Goal: Task Accomplishment & Management: Manage account settings

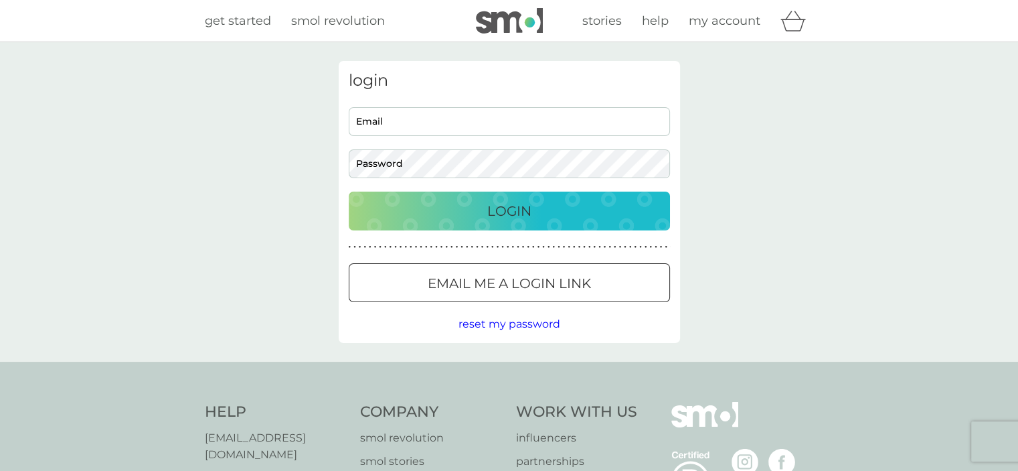
click at [453, 120] on input "Email" at bounding box center [509, 121] width 321 height 29
type input "[EMAIL_ADDRESS][DOMAIN_NAME]"
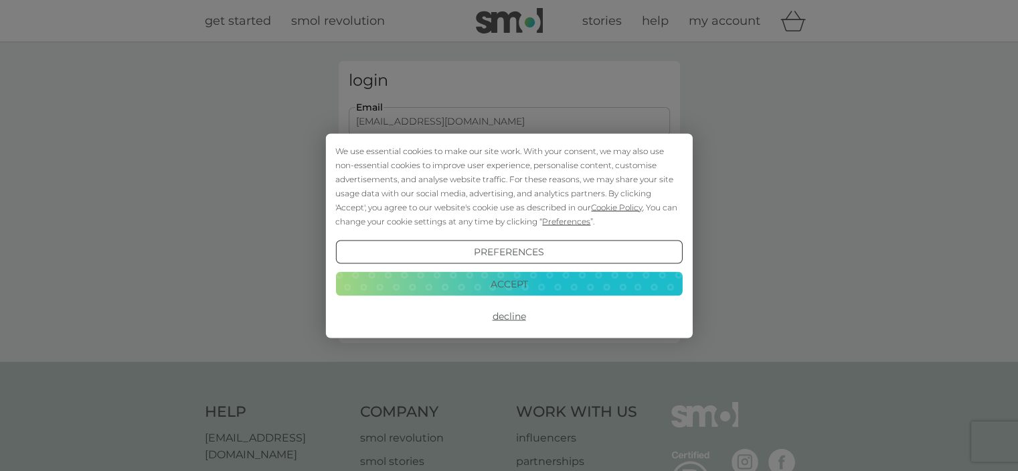
click at [438, 163] on div "We use essential cookies to make our site work. With your consent, we may also …" at bounding box center [508, 185] width 347 height 84
click at [584, 275] on button "Accept" at bounding box center [508, 284] width 347 height 24
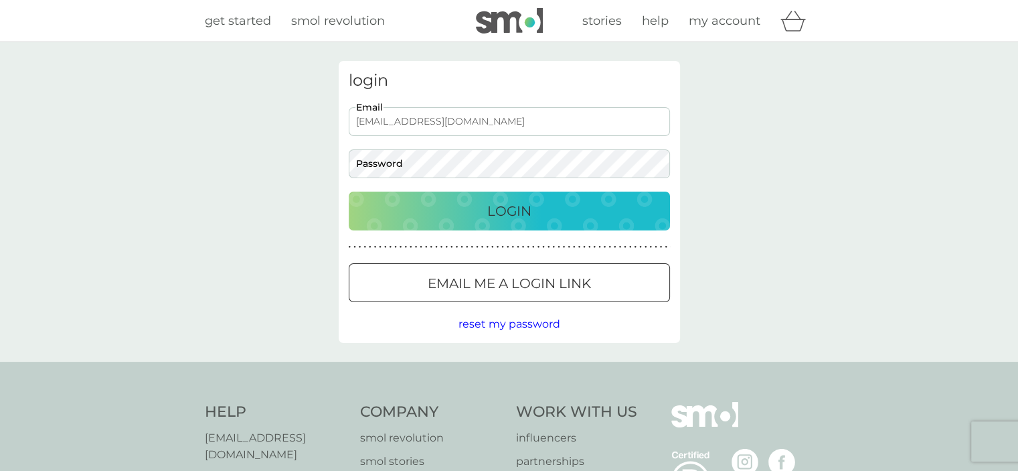
click at [529, 274] on p "Email me a login link" at bounding box center [509, 282] width 163 height 21
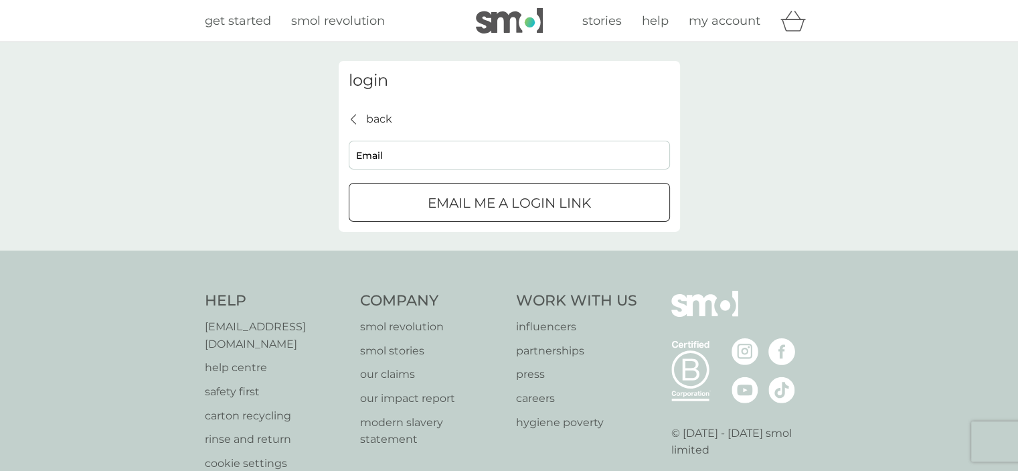
click at [418, 164] on input "Email" at bounding box center [509, 155] width 321 height 29
type input "[EMAIL_ADDRESS][DOMAIN_NAME]"
click at [463, 194] on p "Email me a login link" at bounding box center [509, 202] width 163 height 21
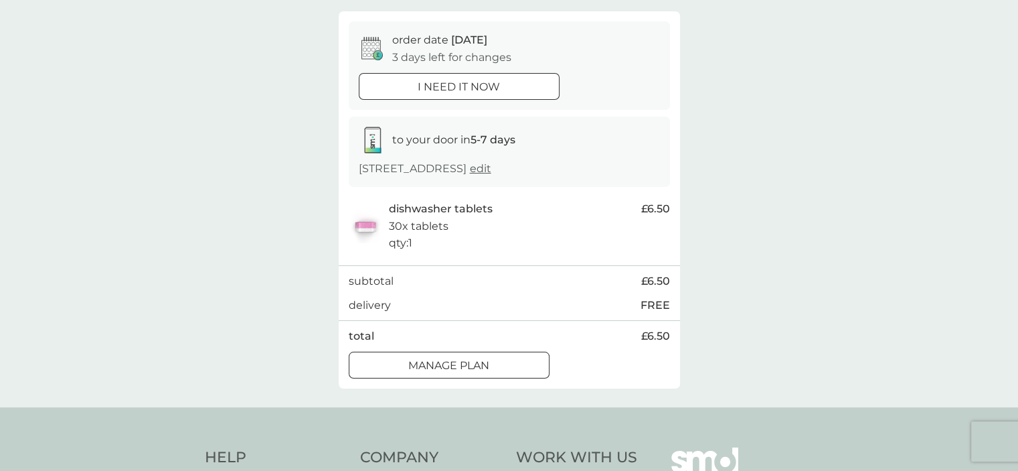
scroll to position [112, 0]
click at [480, 367] on p "Manage plan" at bounding box center [448, 365] width 81 height 17
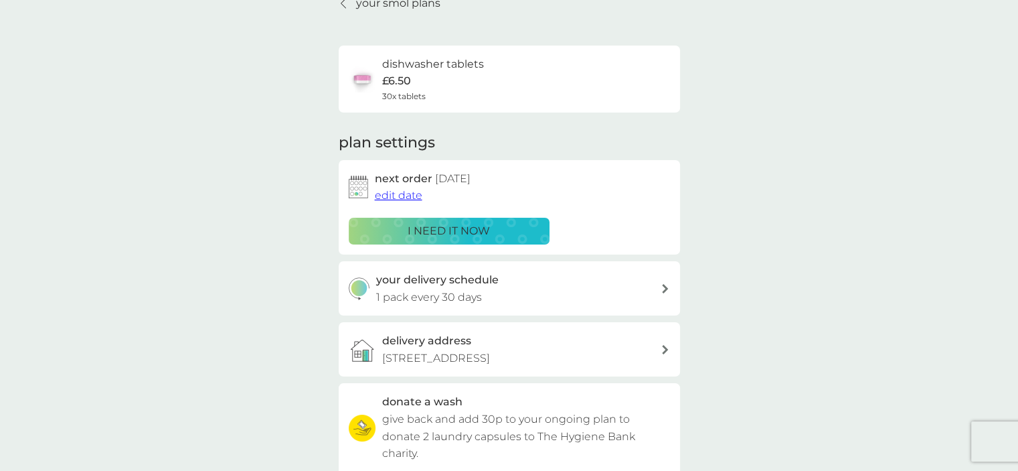
scroll to position [67, 0]
click at [402, 195] on span "edit date" at bounding box center [399, 194] width 48 height 13
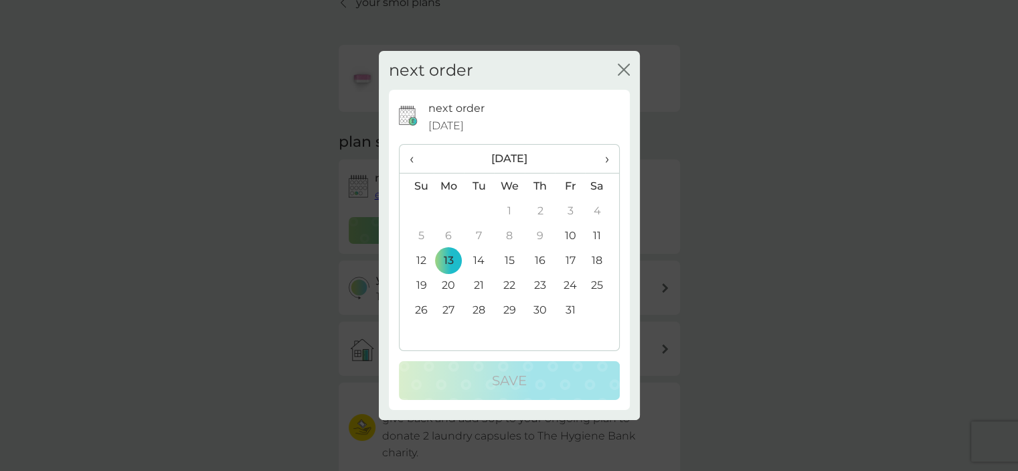
click at [622, 69] on icon "close" at bounding box center [620, 69] width 5 height 11
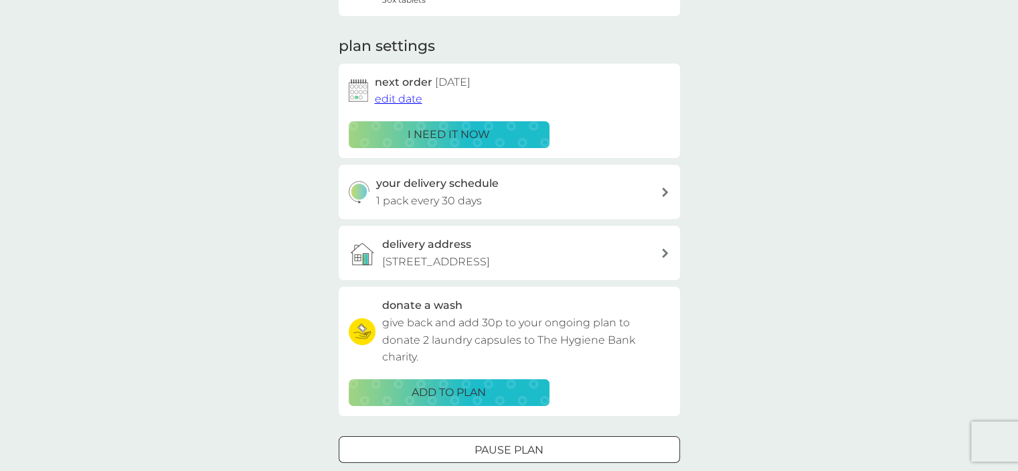
scroll to position [165, 0]
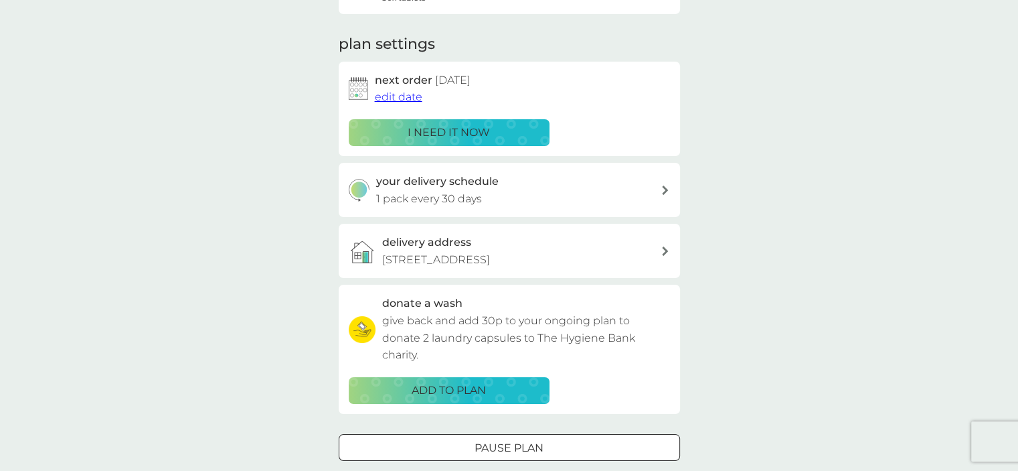
click at [621, 194] on div "your delivery schedule 1 pack every 30 days" at bounding box center [518, 190] width 284 height 34
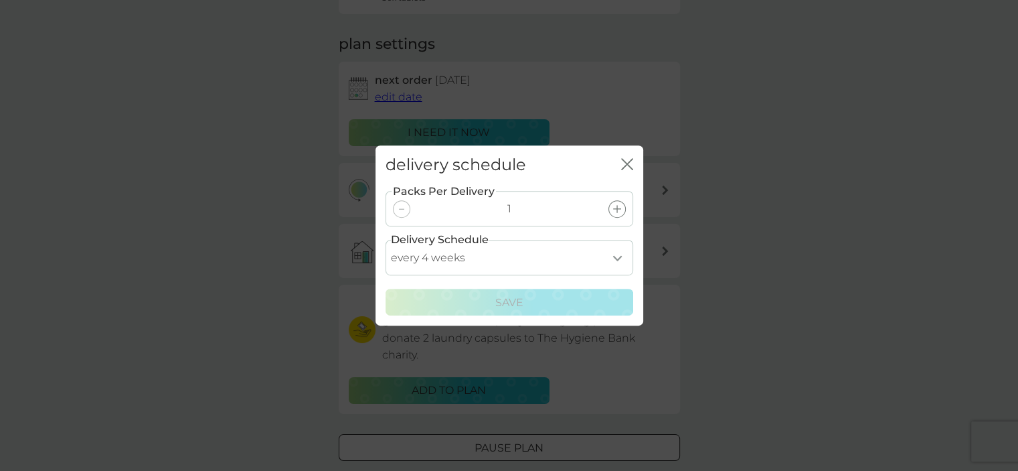
click at [613, 257] on select "every 1 week every 2 weeks every 3 weeks every 4 weeks every 5 weeks every 6 we…" at bounding box center [510, 257] width 248 height 35
click at [386, 240] on select "every 1 week every 2 weeks every 3 weeks every 4 weeks every 5 weeks every 6 we…" at bounding box center [510, 257] width 248 height 35
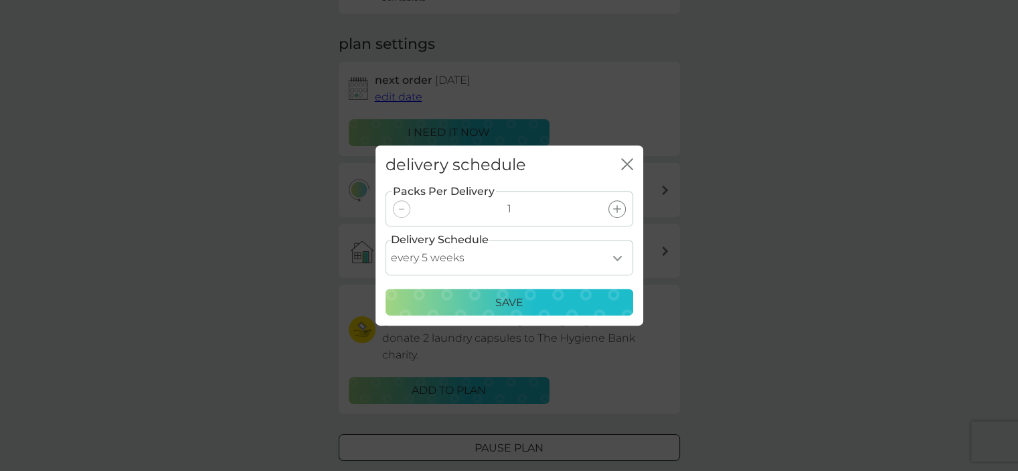
click at [616, 252] on select "every 1 week every 2 weeks every 3 weeks every 4 weeks every 5 weeks every 6 we…" at bounding box center [510, 257] width 248 height 35
click at [386, 240] on select "every 1 week every 2 weeks every 3 weeks every 4 weeks every 5 weeks every 6 we…" at bounding box center [510, 257] width 248 height 35
click at [618, 264] on select "every 1 week every 2 weeks every 3 weeks every 4 weeks every 5 weeks every 6 we…" at bounding box center [510, 257] width 248 height 35
select select "35"
click at [386, 240] on select "every 1 week every 2 weeks every 3 weeks every 4 weeks every 5 weeks every 6 we…" at bounding box center [510, 257] width 248 height 35
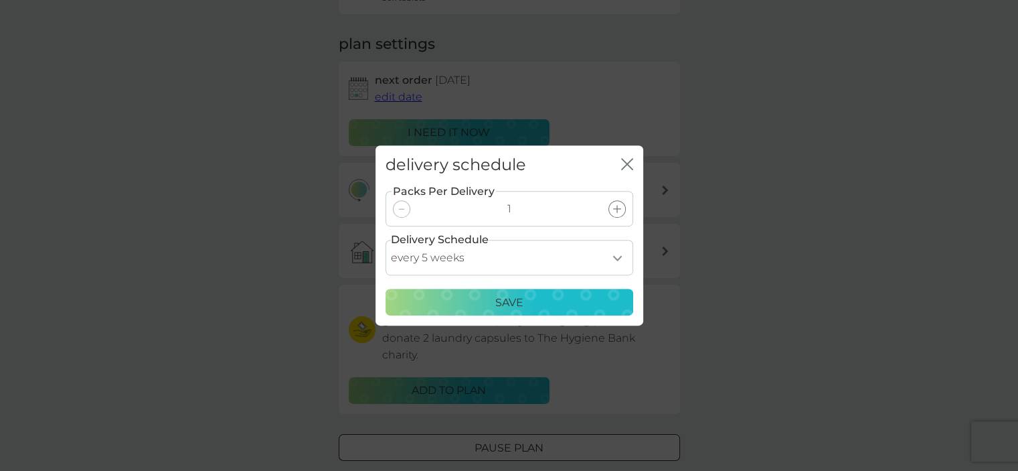
click at [511, 302] on p "Save" at bounding box center [509, 302] width 28 height 17
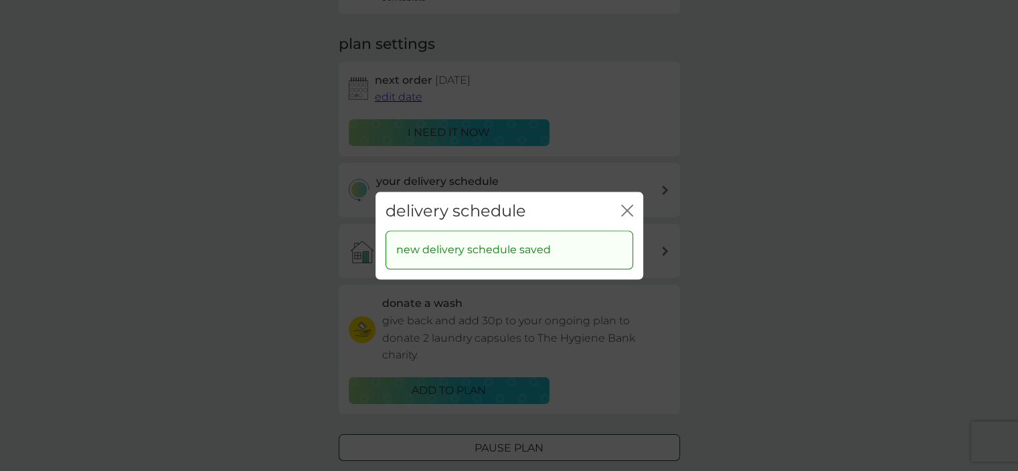
click at [626, 212] on icon "close" at bounding box center [627, 210] width 12 height 12
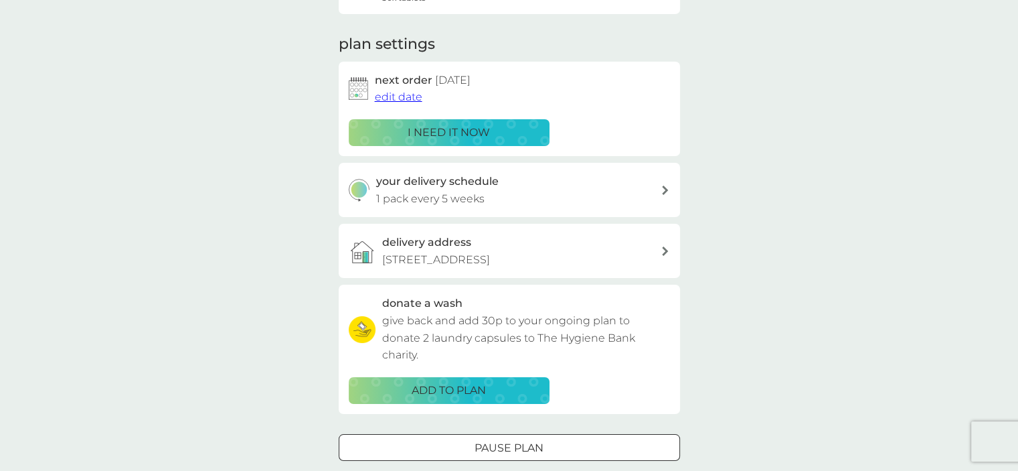
click at [404, 96] on span "edit date" at bounding box center [399, 96] width 48 height 13
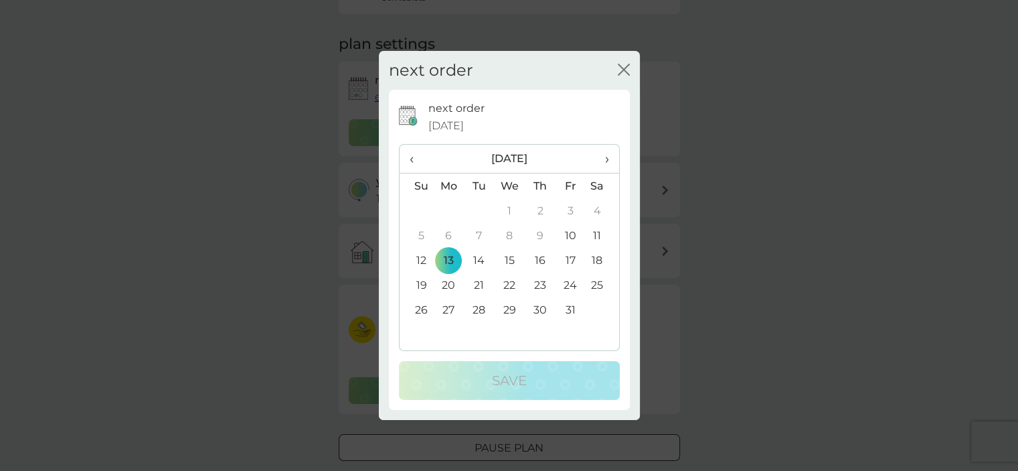
click at [449, 307] on td "27" at bounding box center [449, 309] width 31 height 25
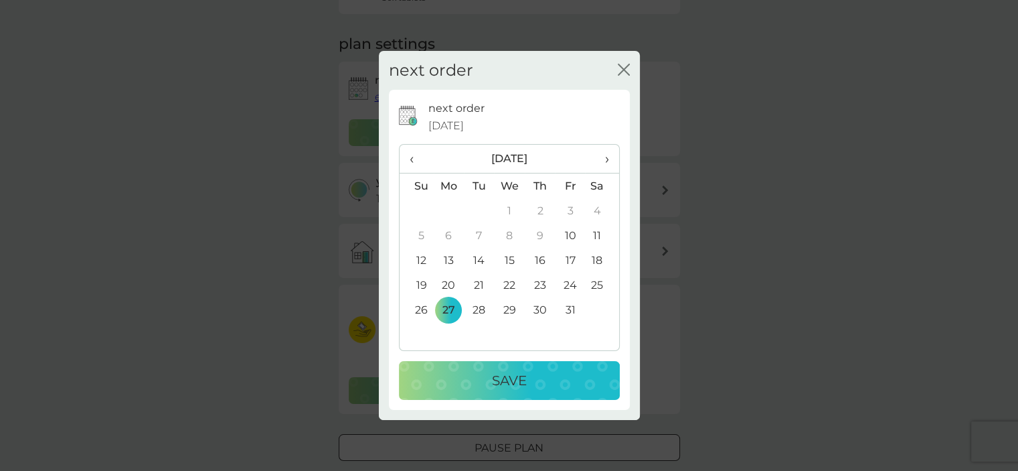
click at [543, 281] on td "23" at bounding box center [540, 284] width 30 height 25
click at [452, 282] on td "20" at bounding box center [449, 284] width 31 height 25
click at [485, 381] on div "Save" at bounding box center [509, 379] width 194 height 21
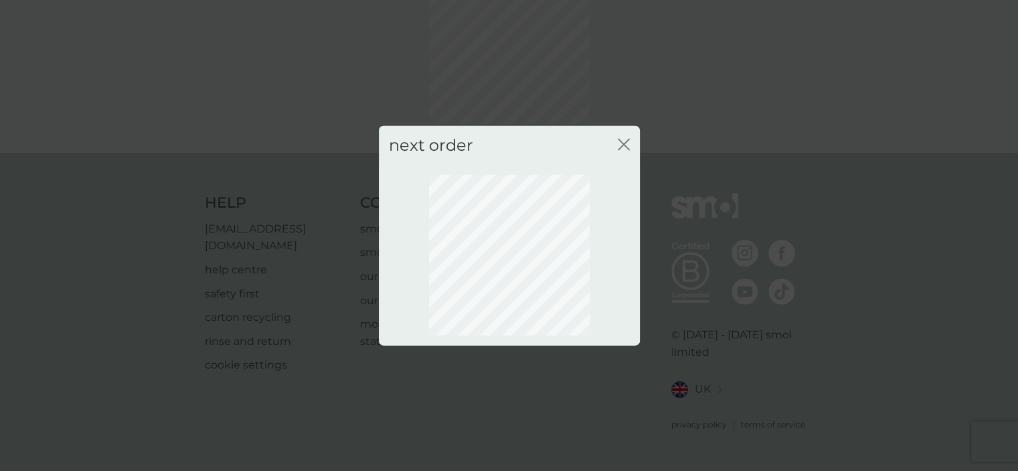
scroll to position [90, 0]
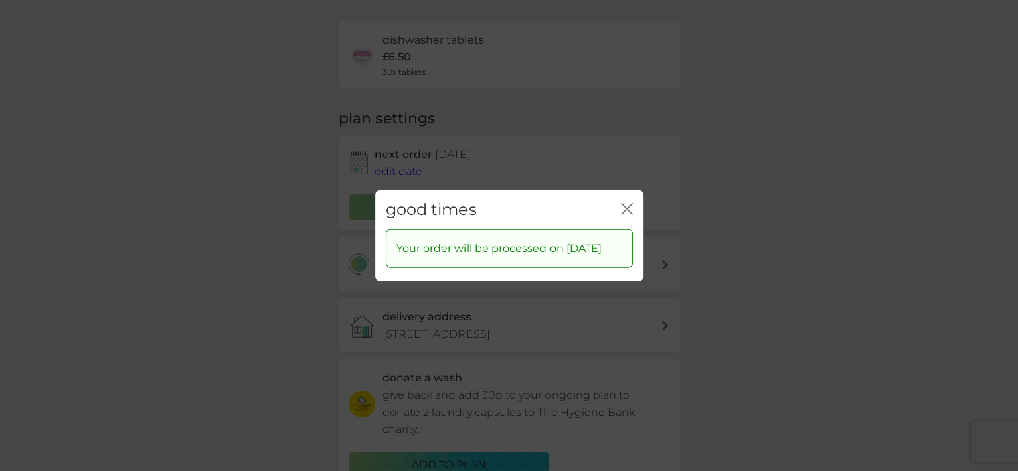
click at [628, 203] on icon "close" at bounding box center [629, 208] width 5 height 11
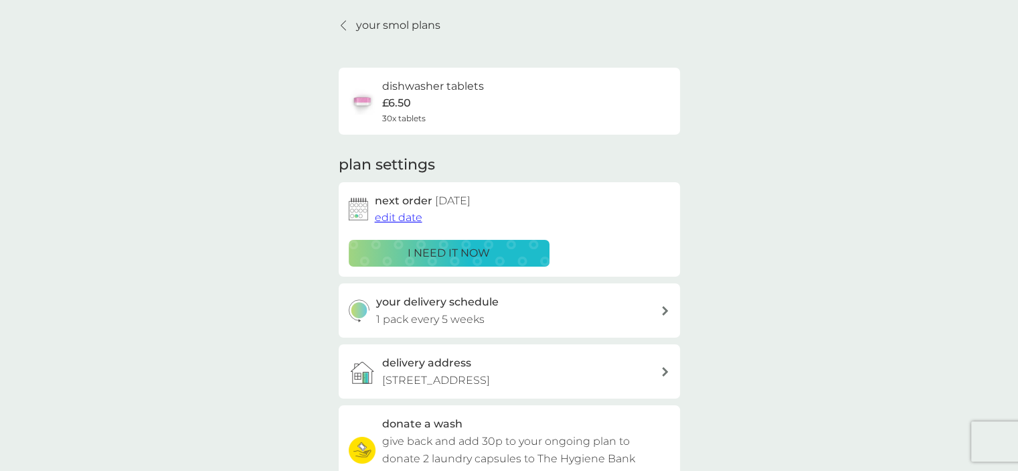
scroll to position [0, 0]
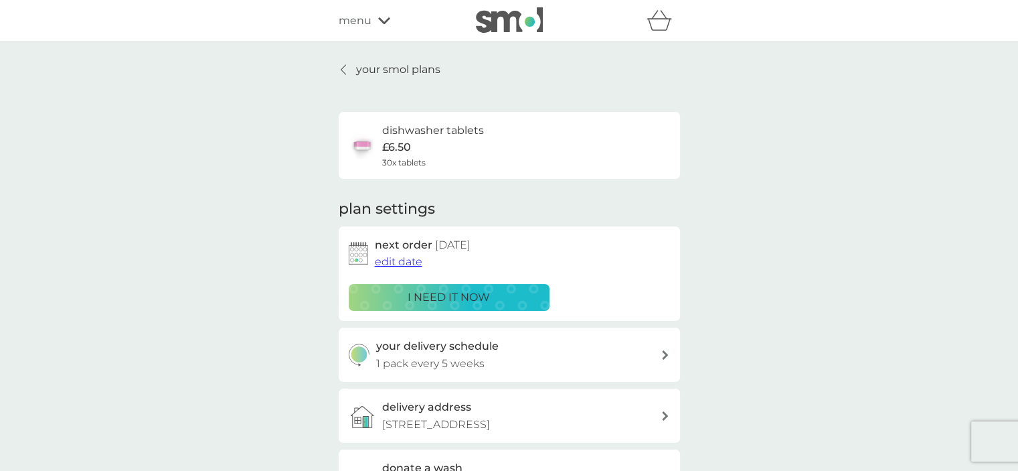
click at [403, 69] on p "your smol plans" at bounding box center [398, 69] width 84 height 17
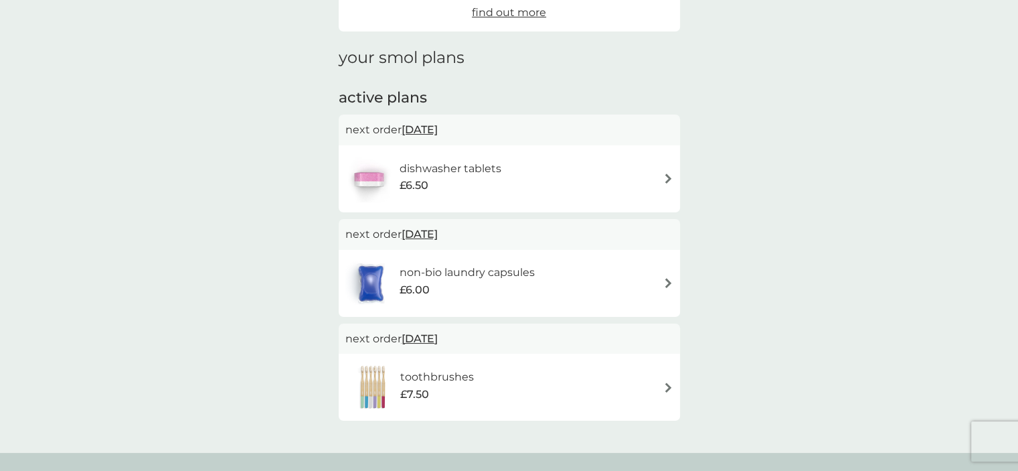
scroll to position [153, 0]
click at [532, 273] on h6 "non-bio laundry capsules" at bounding box center [467, 270] width 135 height 17
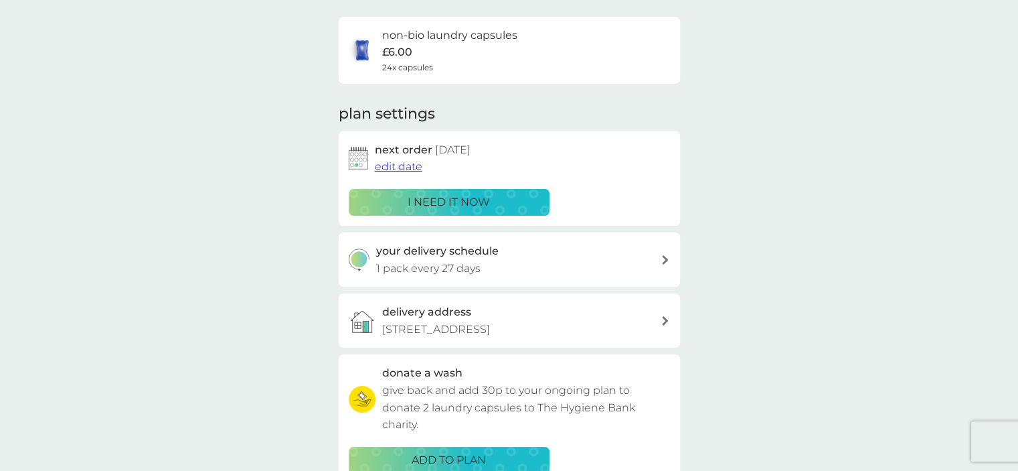
scroll to position [98, 0]
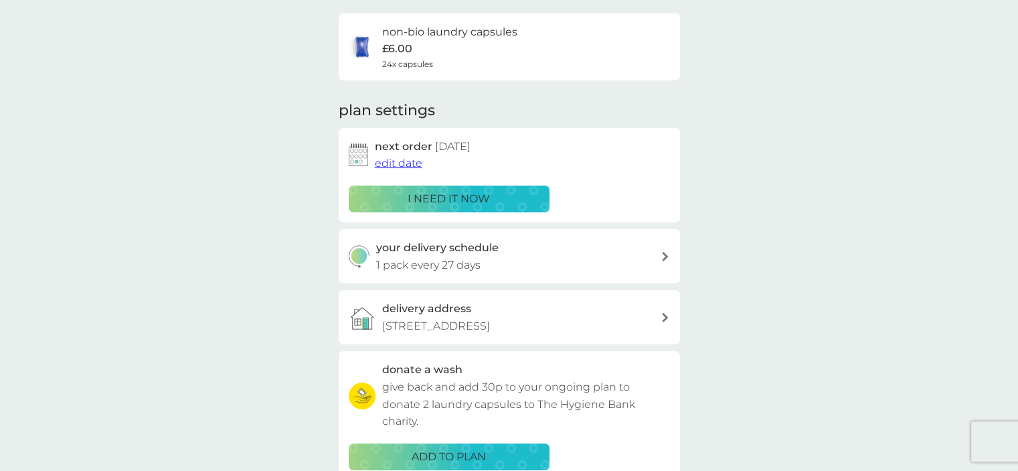
click at [557, 253] on div "your delivery schedule 1 pack every 27 days" at bounding box center [518, 256] width 284 height 34
select select "28"
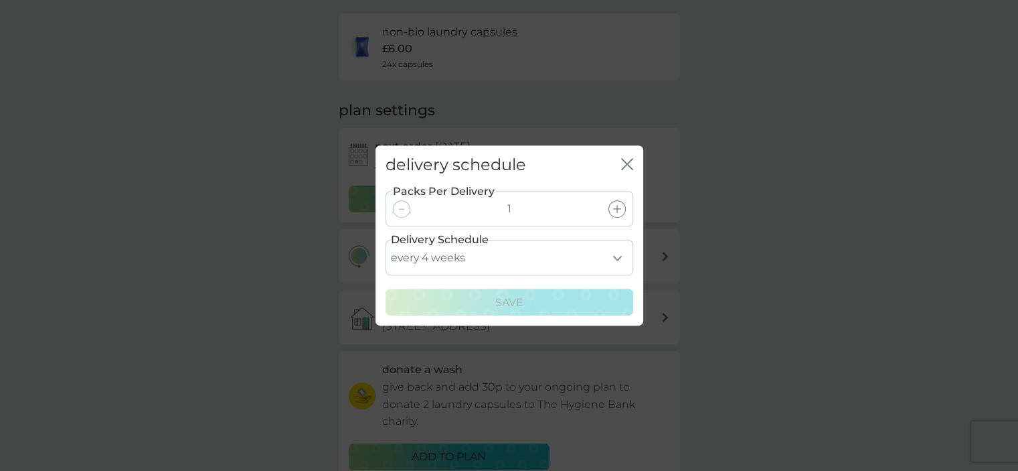
click at [606, 254] on select "every 1 week every 2 weeks every 3 weeks every 4 weeks every 5 weeks every 6 we…" at bounding box center [510, 257] width 248 height 35
click at [750, 238] on div "delivery schedule close Packs Per Delivery 1 Delivery Schedule every 1 week eve…" at bounding box center [509, 235] width 1018 height 471
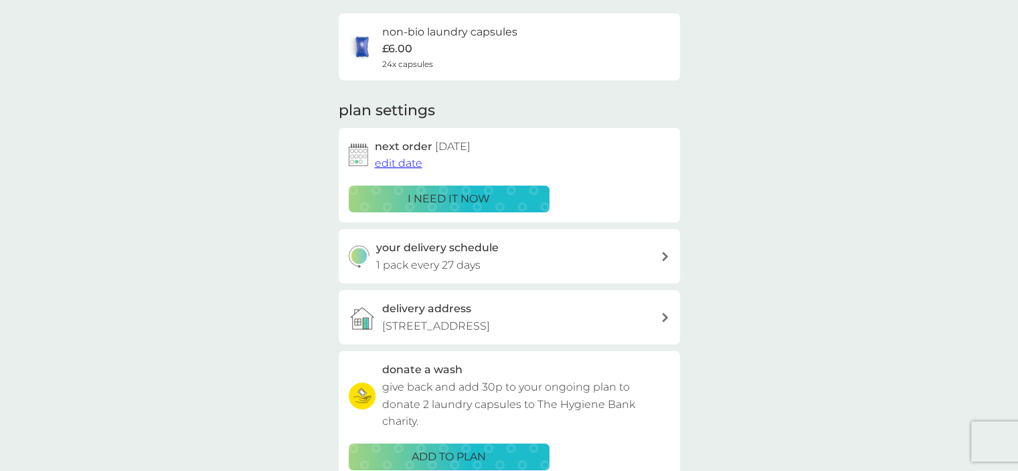
click at [594, 246] on div "your delivery schedule 1 pack every 27 days" at bounding box center [518, 256] width 284 height 34
select select "28"
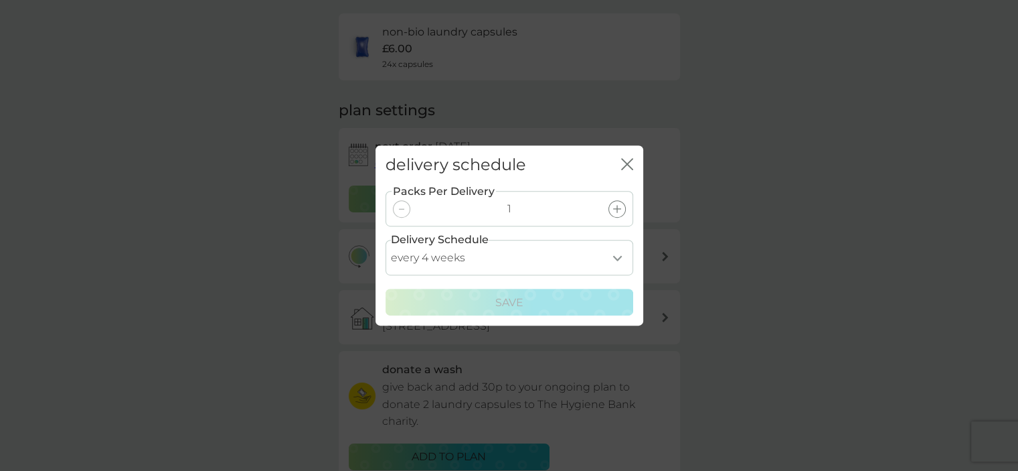
click at [627, 160] on icon "close" at bounding box center [627, 164] width 12 height 12
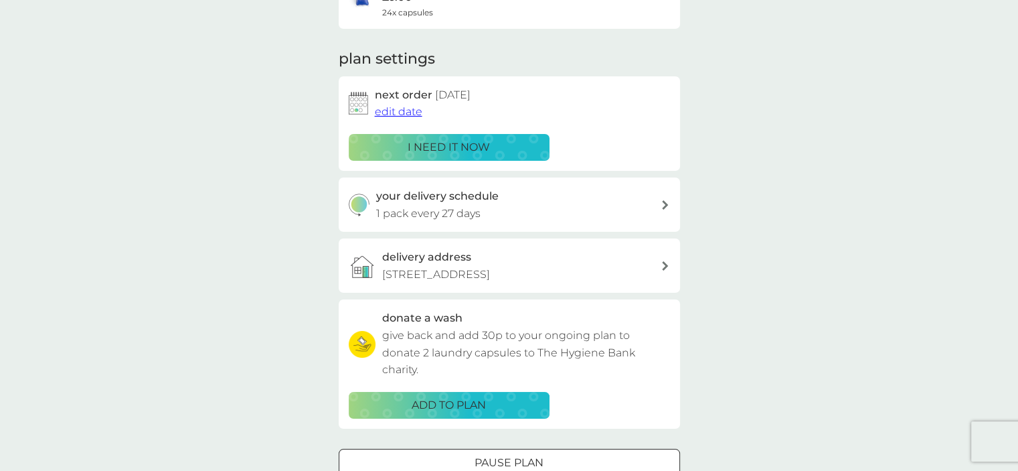
scroll to position [151, 0]
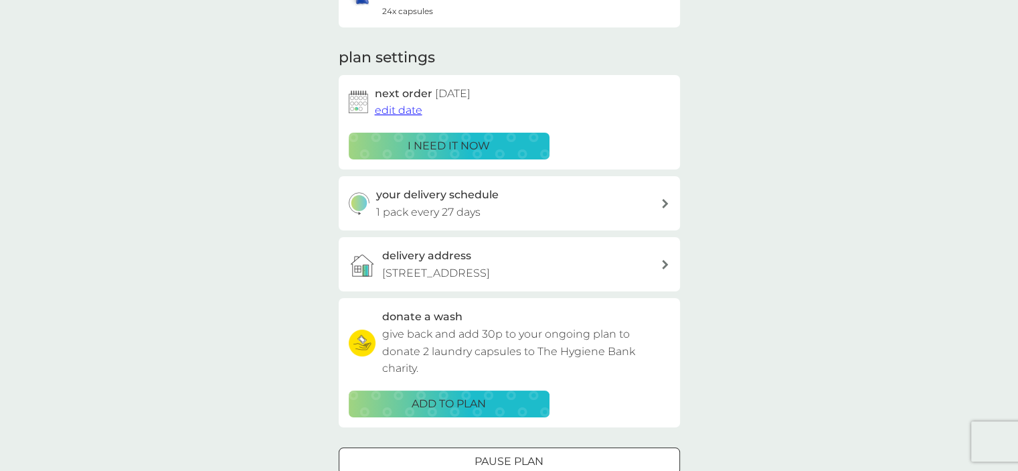
click at [398, 109] on span "edit date" at bounding box center [399, 110] width 48 height 13
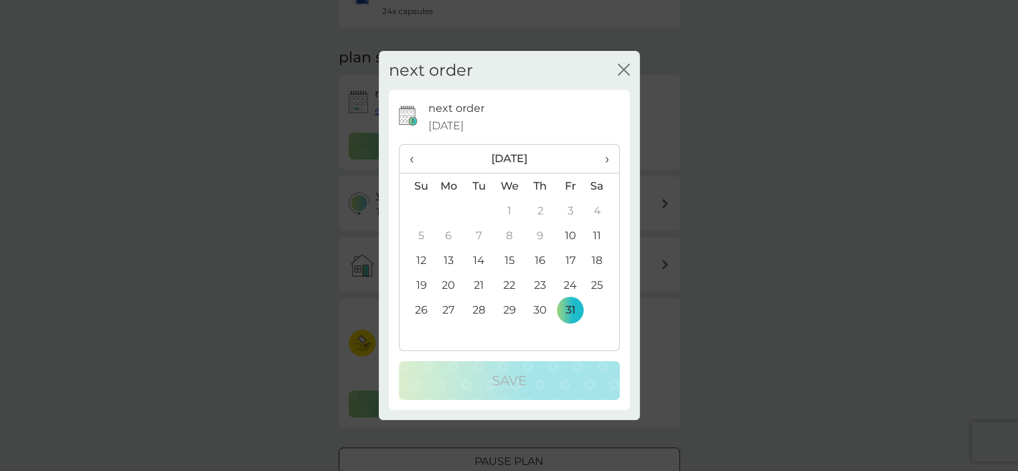
click at [444, 311] on td "27" at bounding box center [449, 309] width 31 height 25
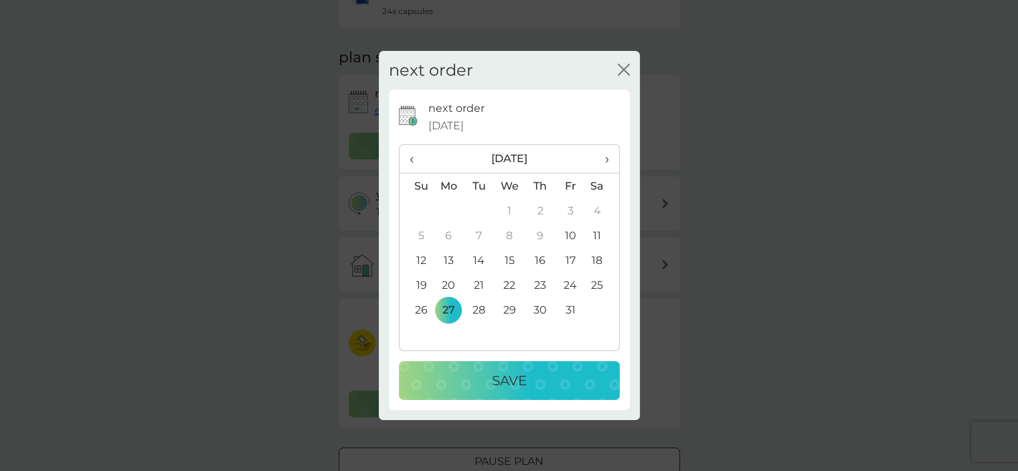
click at [495, 379] on p "Save" at bounding box center [509, 379] width 35 height 21
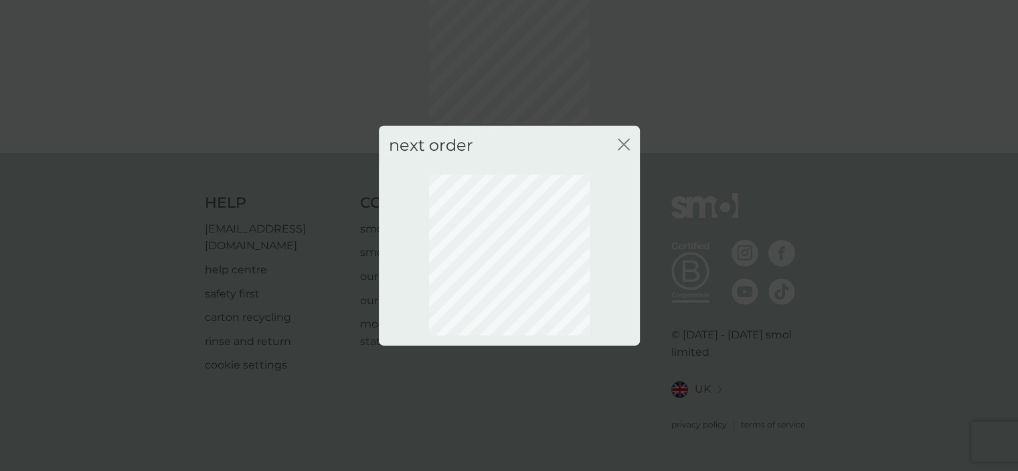
scroll to position [90, 0]
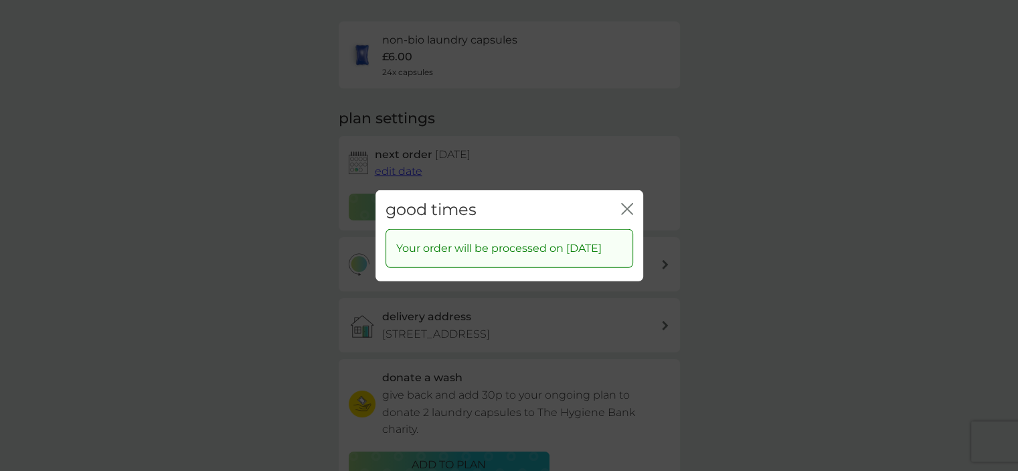
click at [629, 203] on icon "close" at bounding box center [629, 208] width 5 height 11
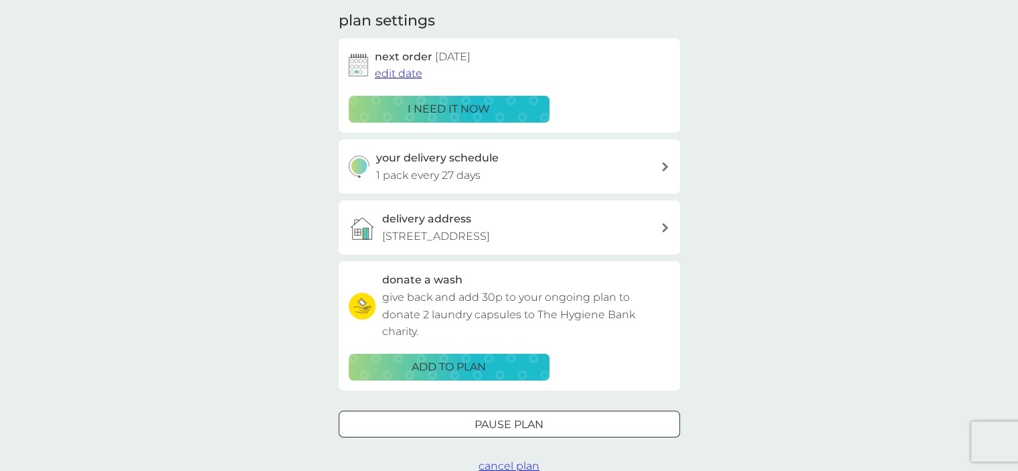
scroll to position [0, 0]
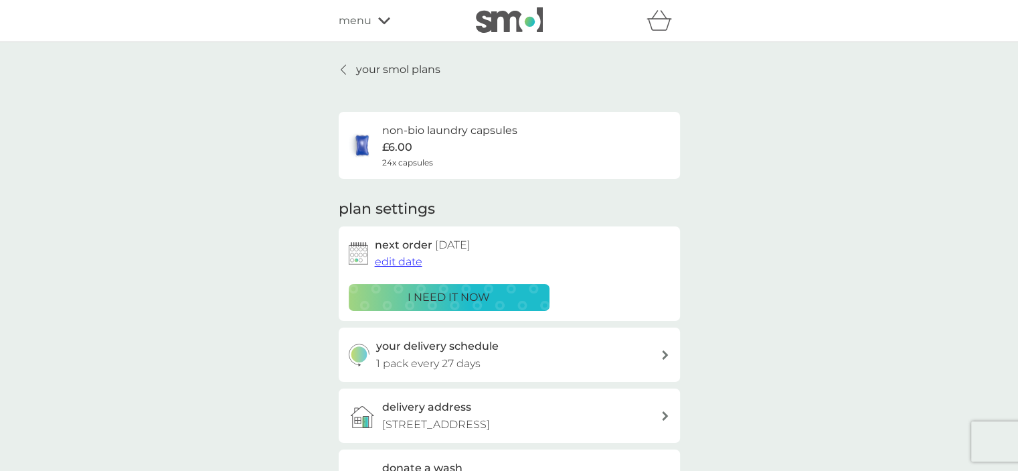
click at [380, 68] on p "your smol plans" at bounding box center [398, 69] width 84 height 17
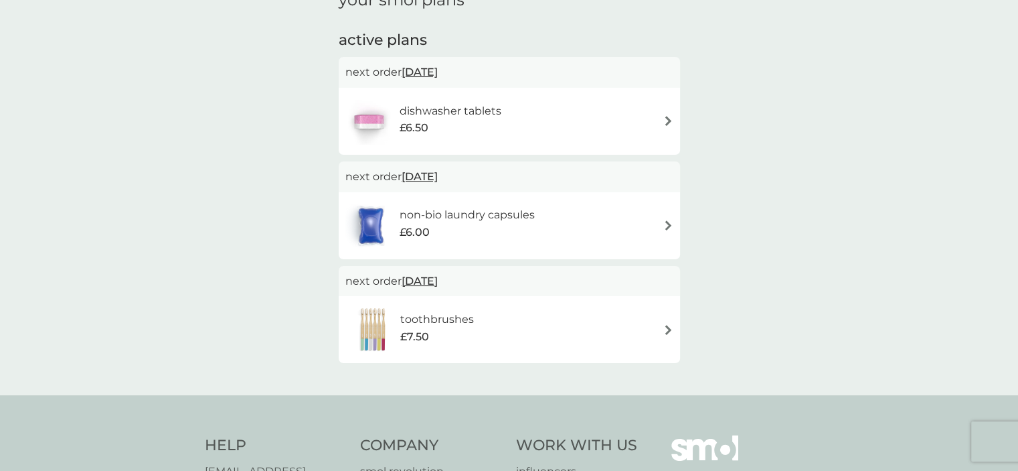
scroll to position [217, 0]
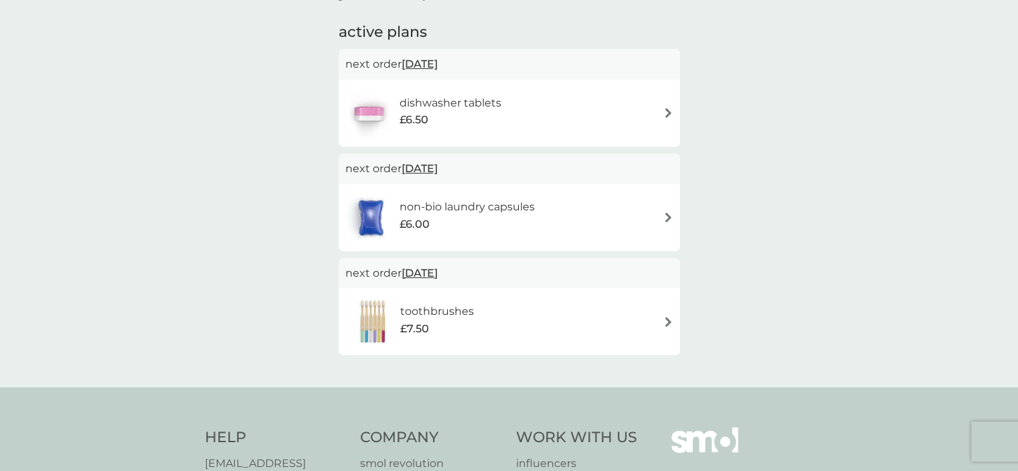
click at [603, 311] on div "toothbrushes £7.50" at bounding box center [509, 321] width 328 height 47
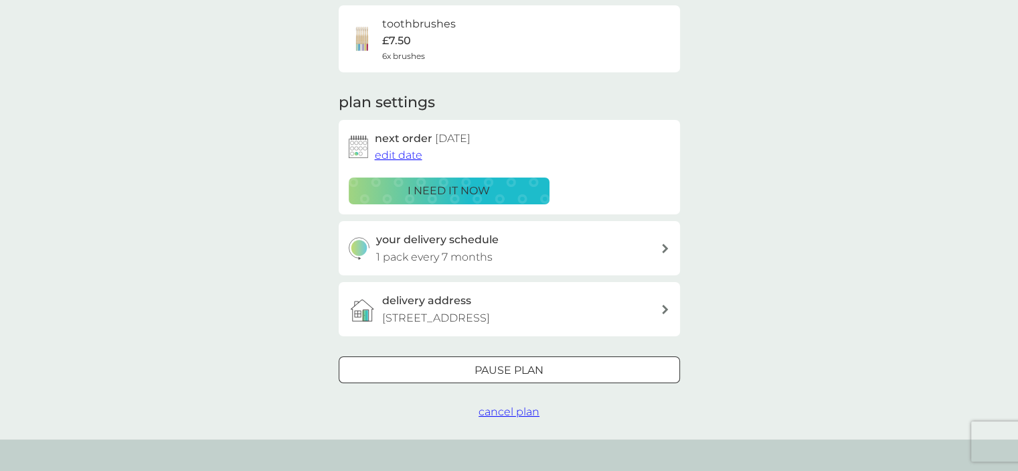
scroll to position [107, 0]
click at [509, 364] on div at bounding box center [509, 370] width 48 height 14
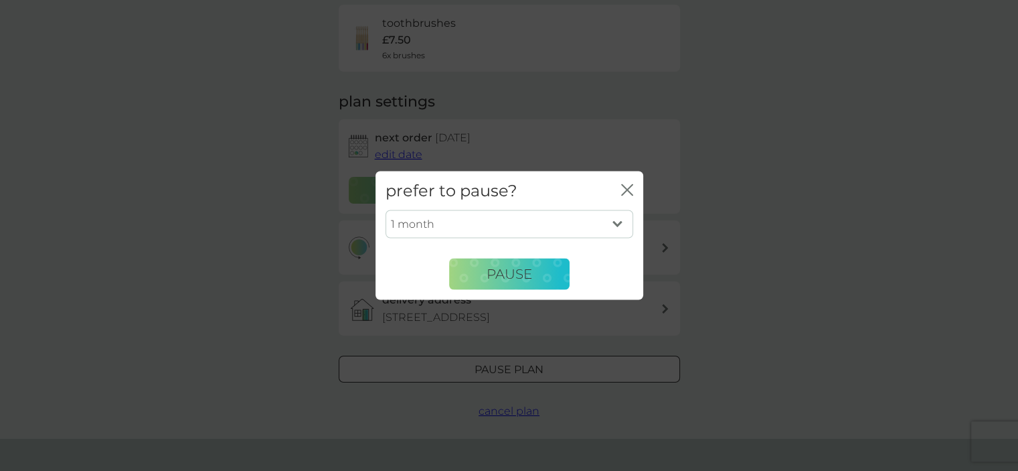
click at [549, 230] on select "1 month 2 months 3 months 4 months 5 months 6 months" at bounding box center [510, 224] width 248 height 28
select select "4"
click at [386, 210] on select "1 month 2 months 3 months 4 months 5 months 6 months" at bounding box center [510, 224] width 248 height 28
click at [509, 278] on span "Pause" at bounding box center [510, 274] width 46 height 16
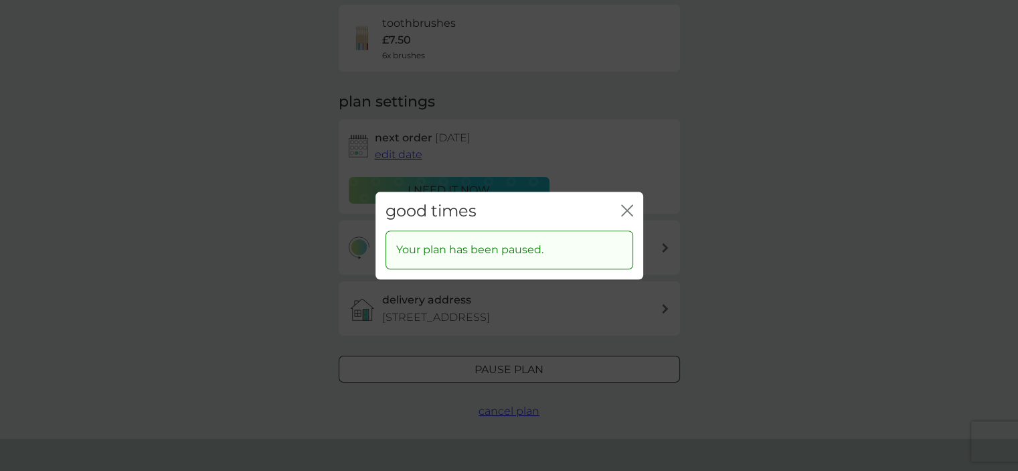
click at [626, 209] on icon "close" at bounding box center [624, 210] width 5 height 11
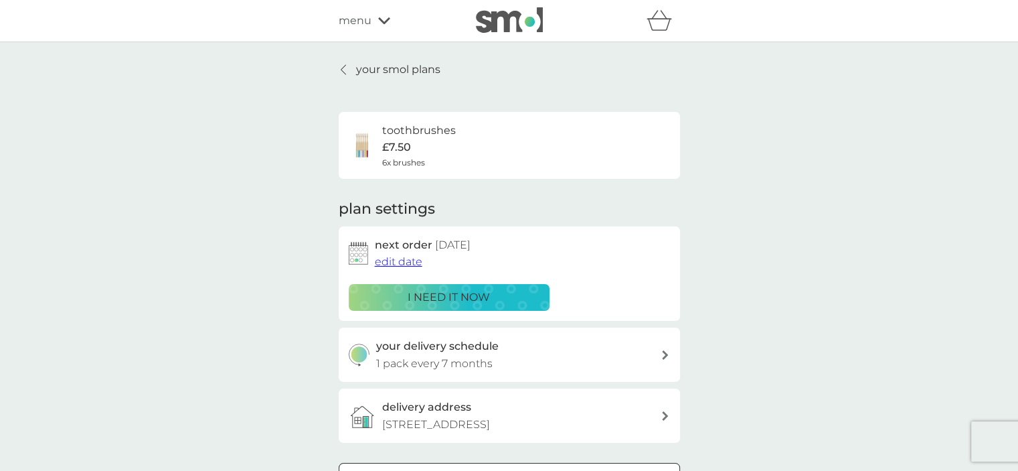
scroll to position [0, 0]
click at [402, 71] on p "your smol plans" at bounding box center [398, 69] width 84 height 17
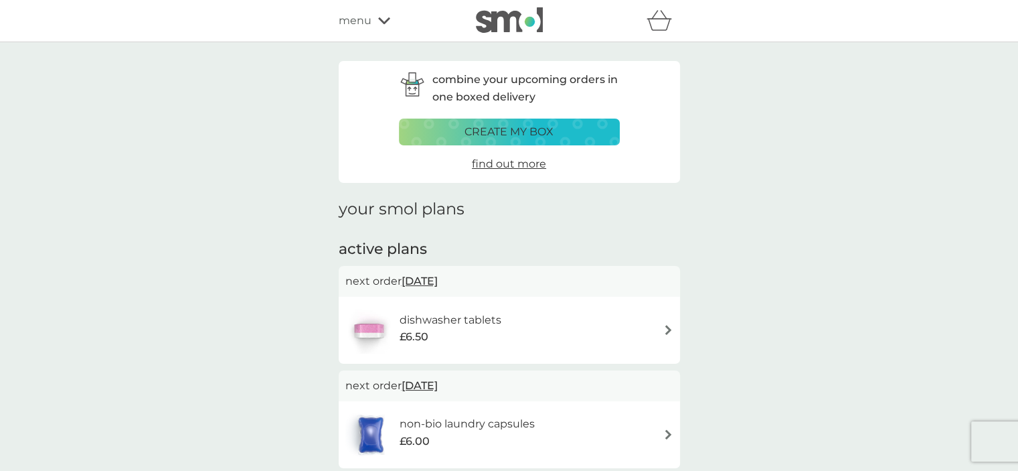
click at [372, 21] on div "menu" at bounding box center [396, 20] width 114 height 17
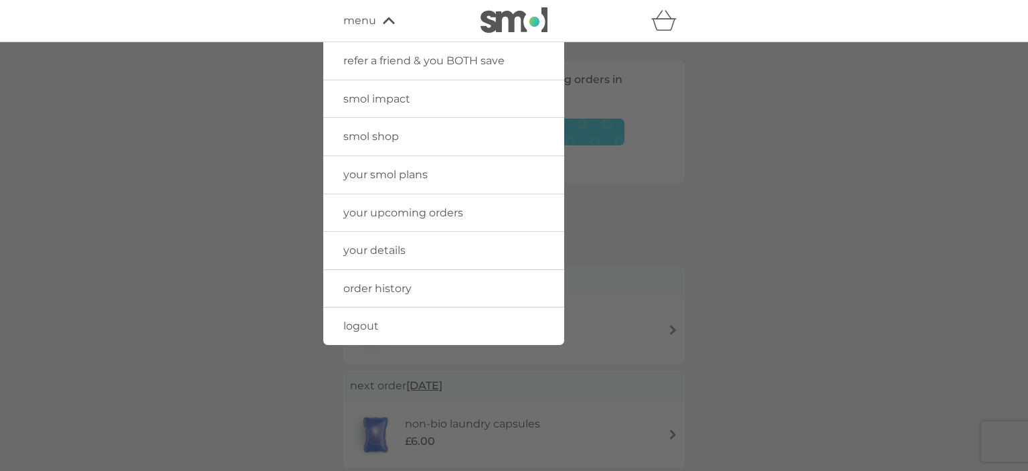
click at [372, 21] on span "menu" at bounding box center [359, 20] width 33 height 17
